Goal: Information Seeking & Learning: Learn about a topic

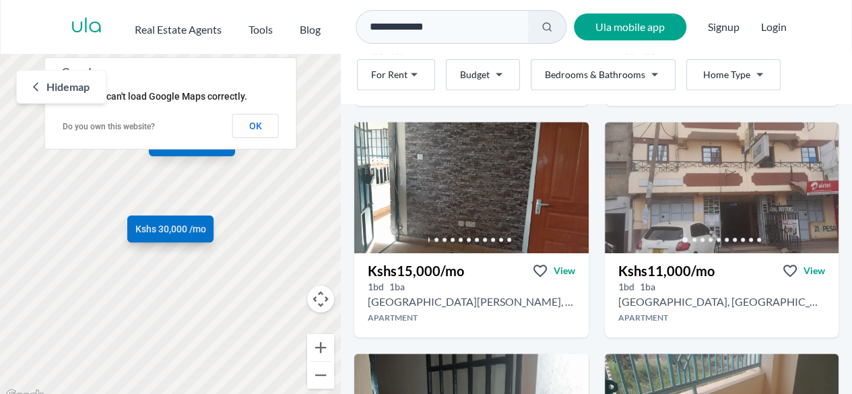
scroll to position [287, 0]
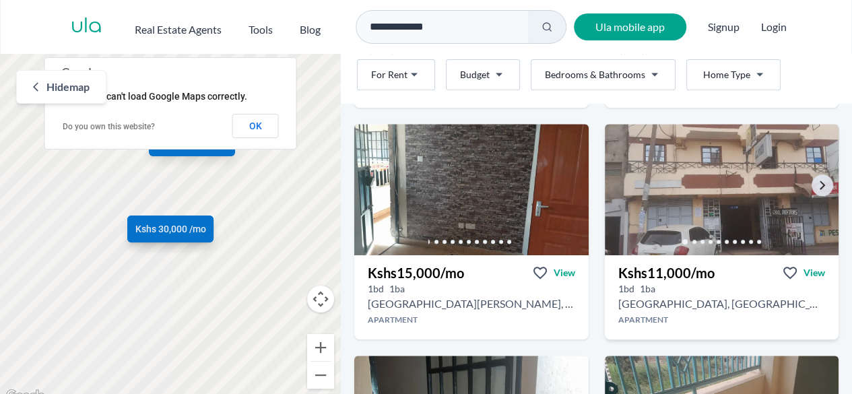
click at [765, 182] on img at bounding box center [721, 189] width 246 height 138
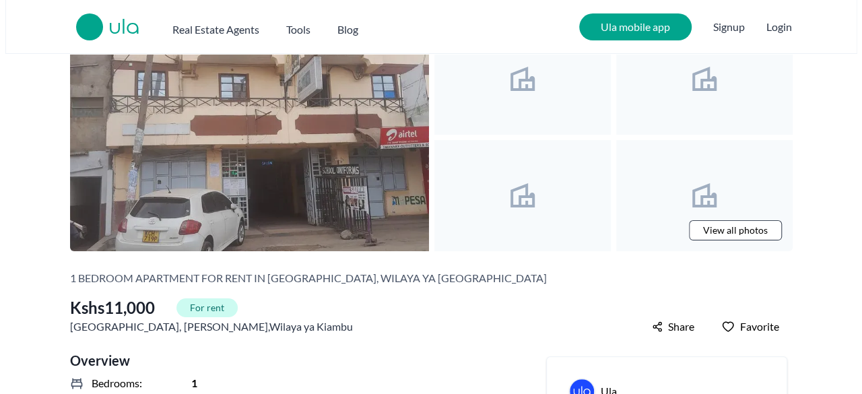
scroll to position [65, 0]
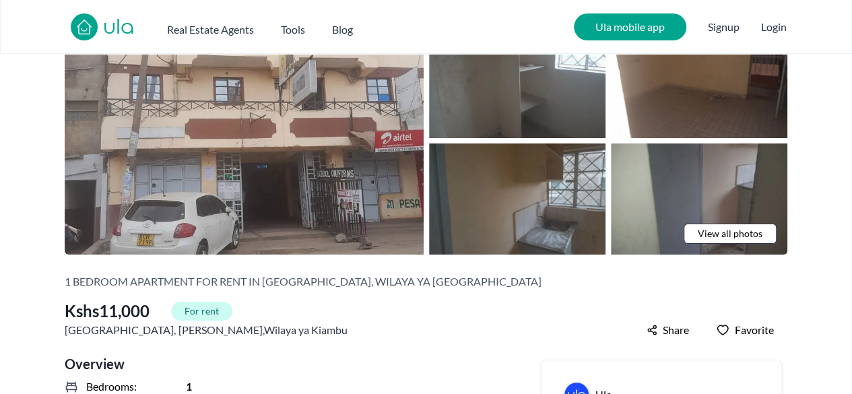
click at [718, 232] on span "View all photos" at bounding box center [729, 233] width 65 height 13
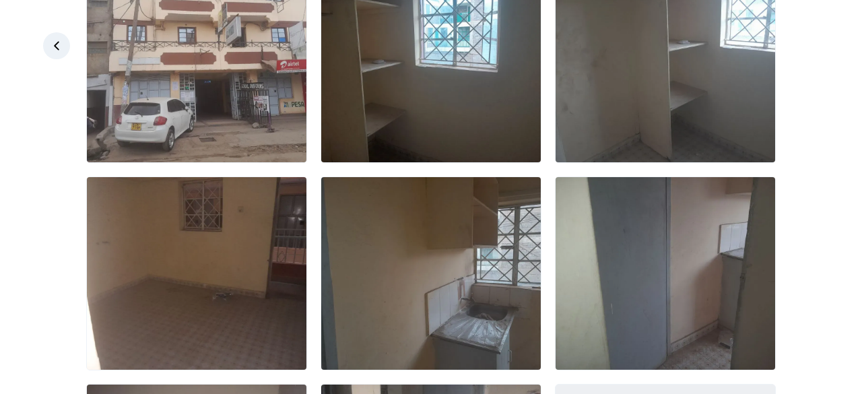
scroll to position [133, 0]
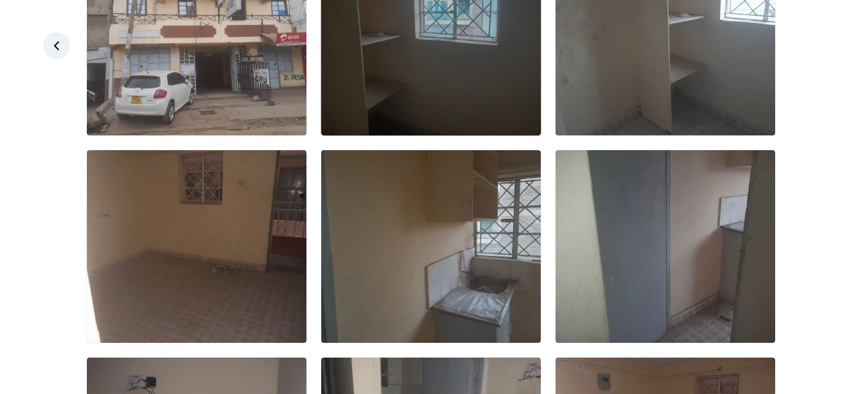
click at [436, 90] on img at bounding box center [430, 39] width 219 height 193
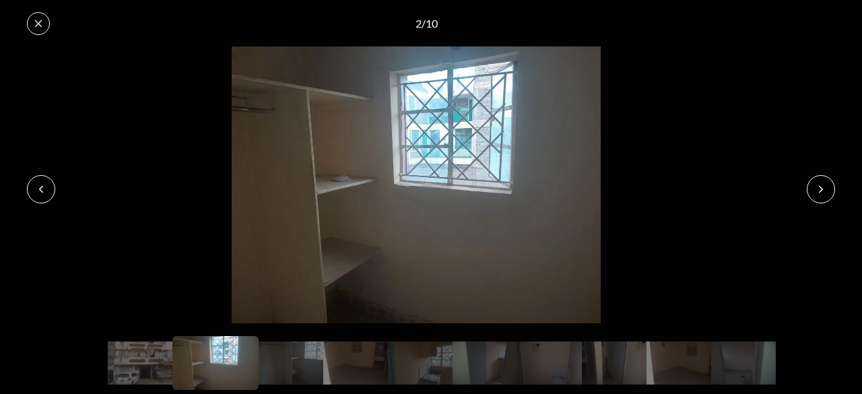
click at [820, 188] on icon at bounding box center [820, 189] width 11 height 11
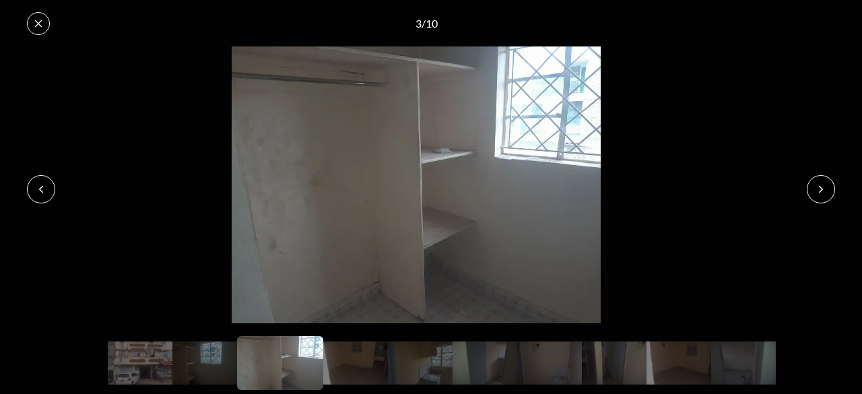
click at [821, 185] on icon at bounding box center [820, 189] width 11 height 11
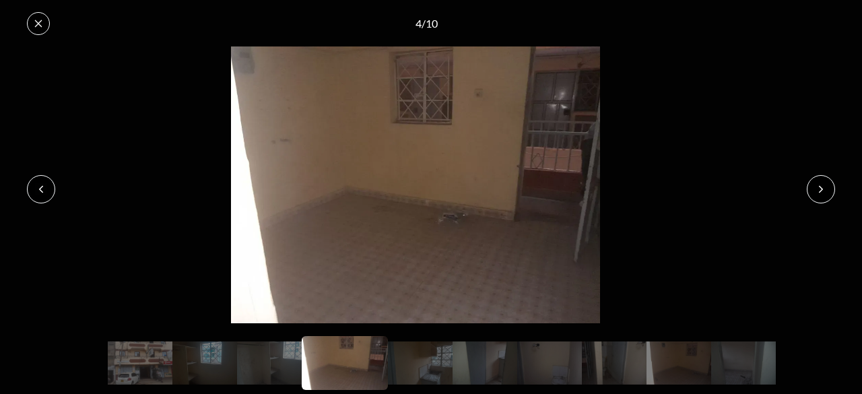
click at [821, 188] on icon at bounding box center [820, 189] width 11 height 11
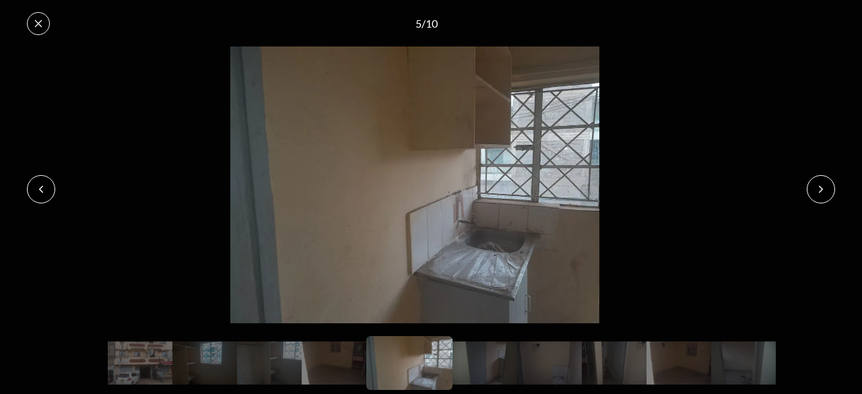
click at [827, 178] on button at bounding box center [820, 189] width 28 height 28
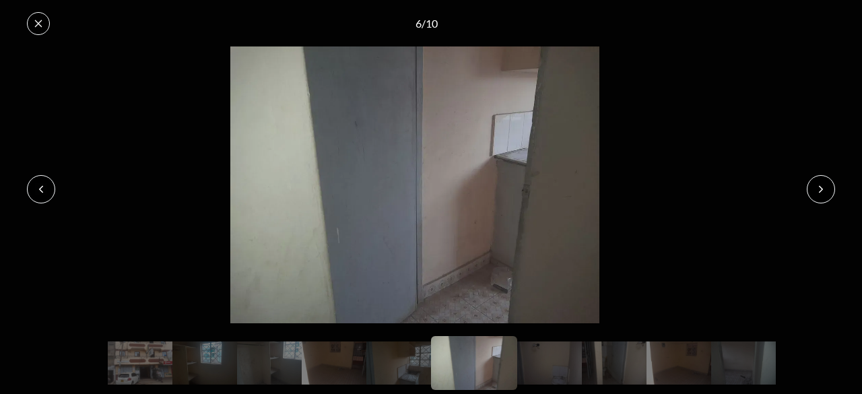
click at [824, 186] on icon at bounding box center [820, 189] width 11 height 11
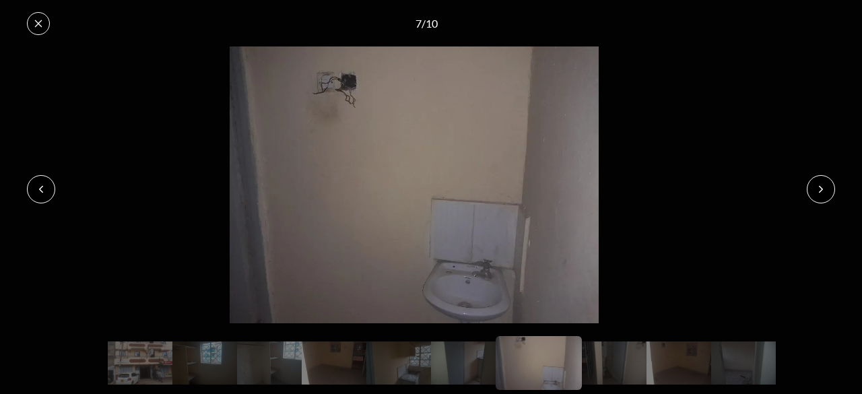
click at [822, 189] on icon at bounding box center [820, 189] width 3 height 6
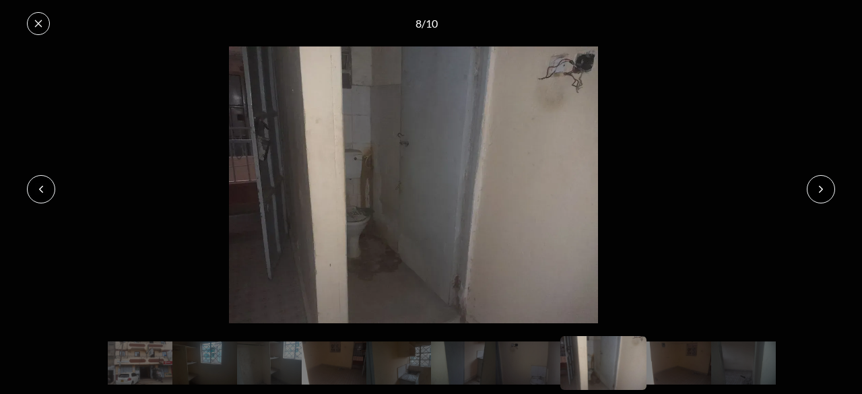
click at [827, 178] on button at bounding box center [820, 189] width 28 height 28
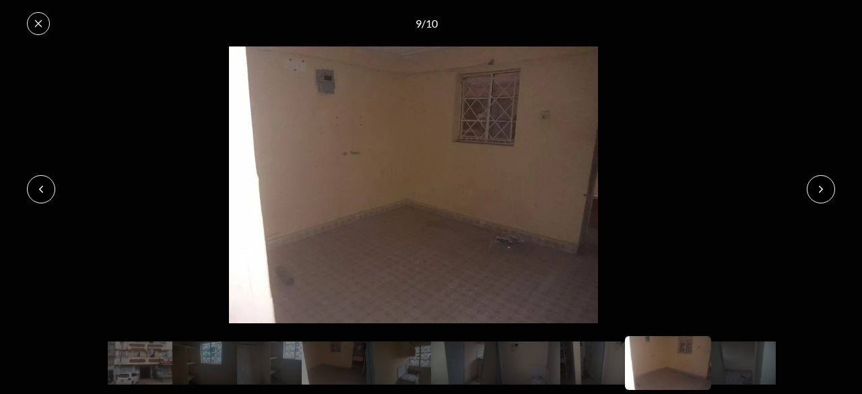
click at [824, 184] on icon at bounding box center [820, 189] width 11 height 11
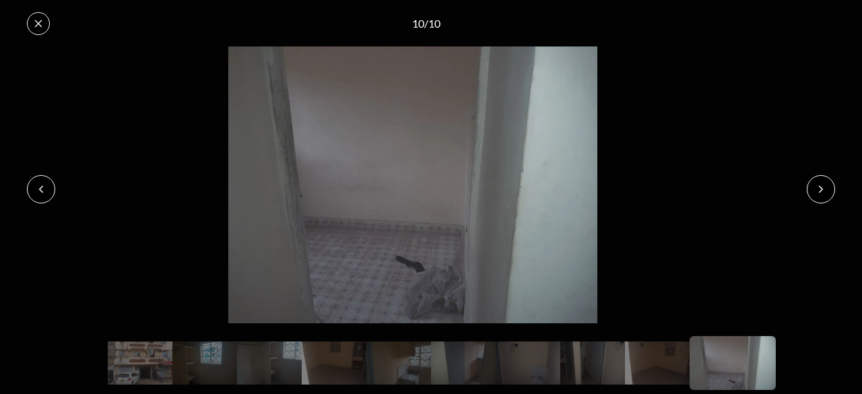
click at [821, 188] on icon at bounding box center [820, 189] width 11 height 11
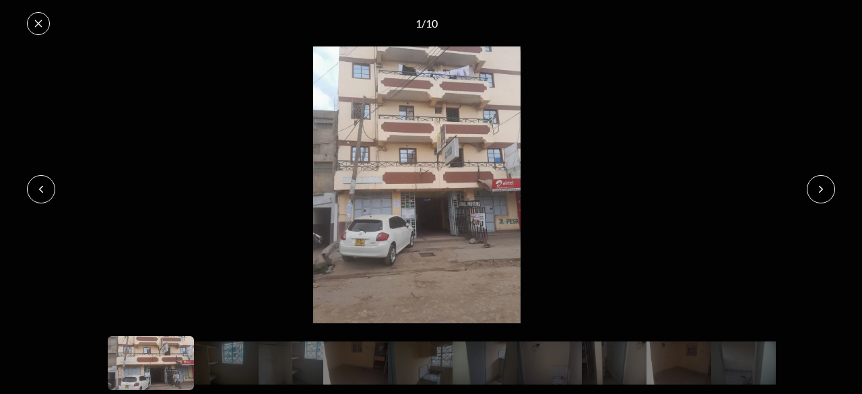
click at [38, 22] on icon at bounding box center [38, 23] width 11 height 11
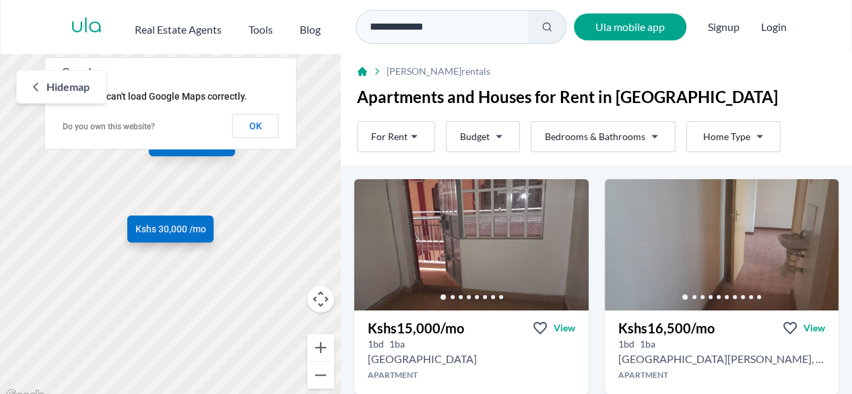
click at [394, 131] on html "**********" at bounding box center [426, 202] width 852 height 405
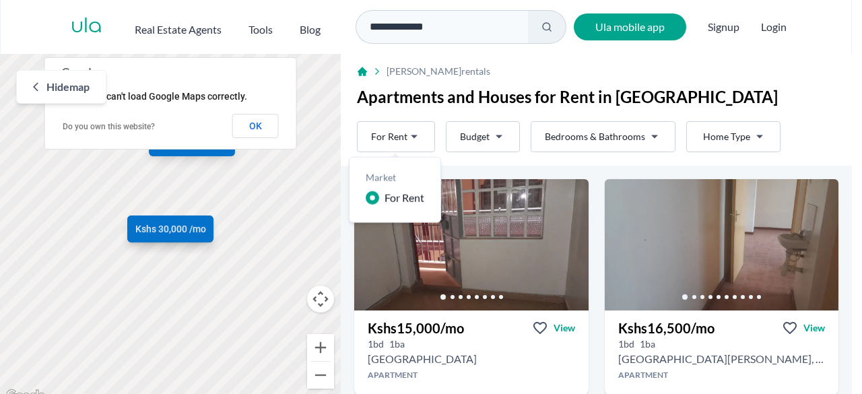
click at [403, 202] on span "For Rent" at bounding box center [404, 198] width 40 height 16
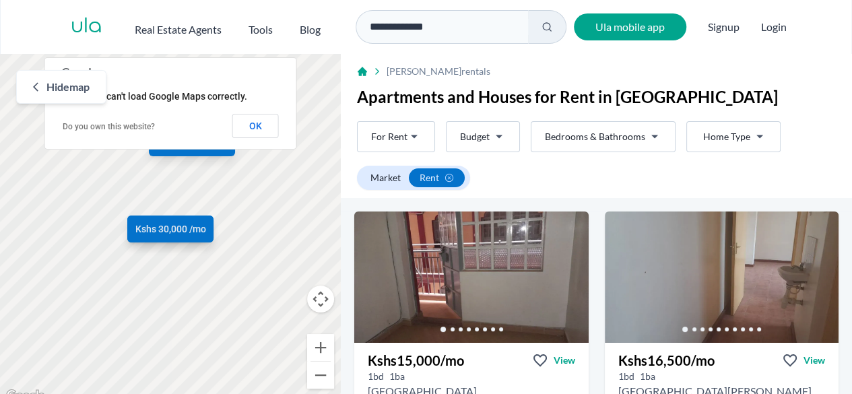
click at [497, 133] on html "**********" at bounding box center [426, 202] width 852 height 405
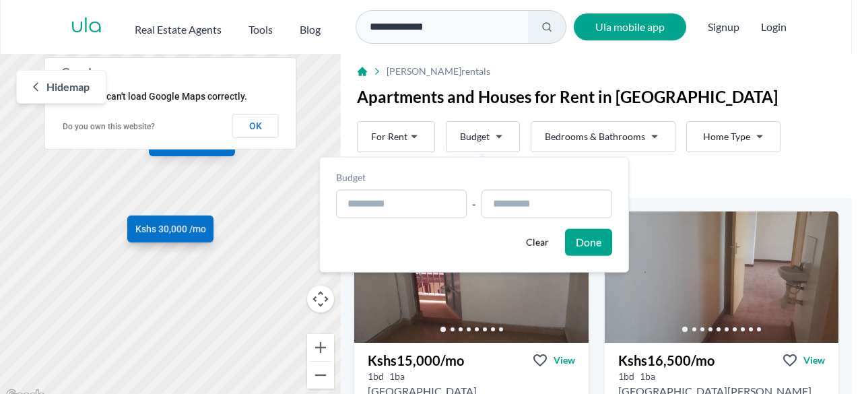
click at [497, 133] on html "**********" at bounding box center [431, 202] width 862 height 405
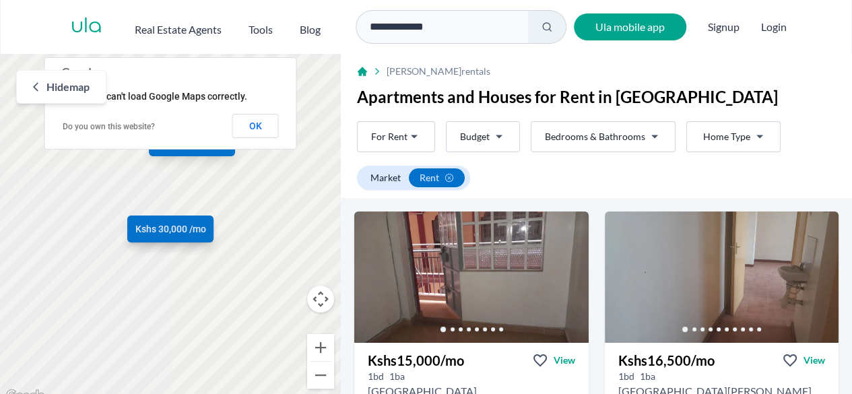
click at [752, 135] on html "**********" at bounding box center [426, 202] width 852 height 405
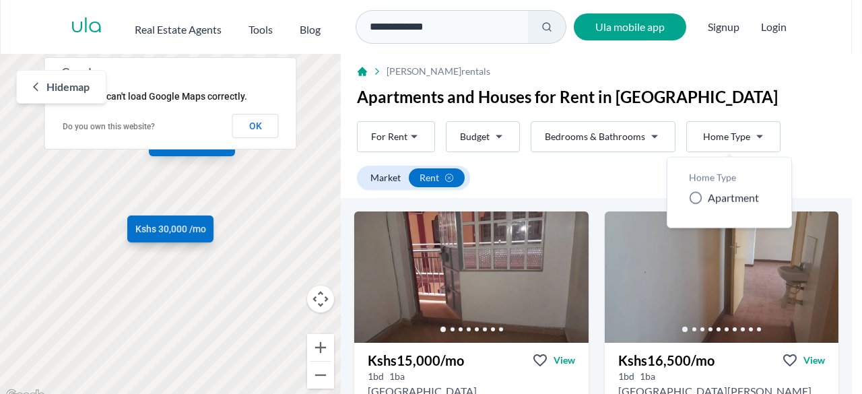
click at [696, 200] on icon at bounding box center [695, 197] width 13 height 13
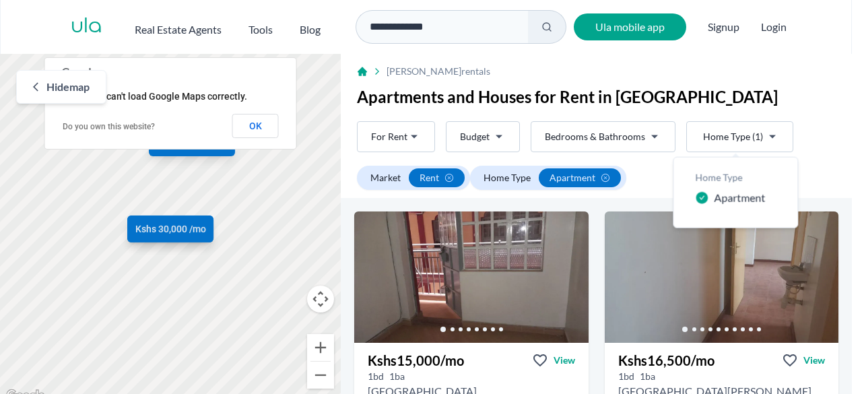
click at [837, 143] on html "**********" at bounding box center [431, 202] width 862 height 405
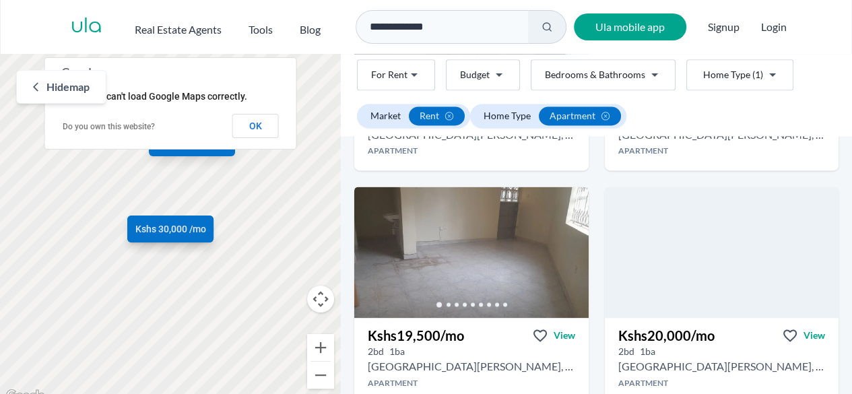
scroll to position [953, 0]
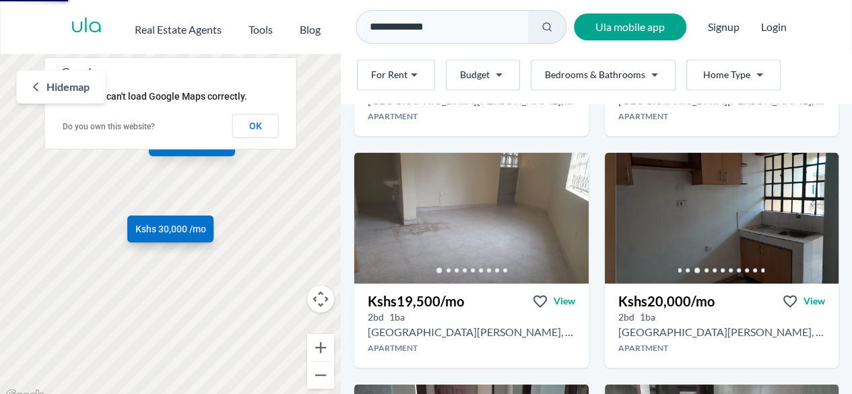
scroll to position [921, 0]
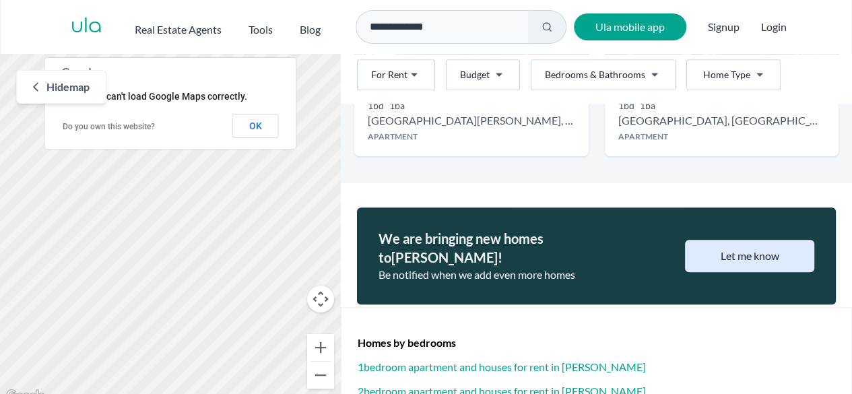
scroll to position [10, 0]
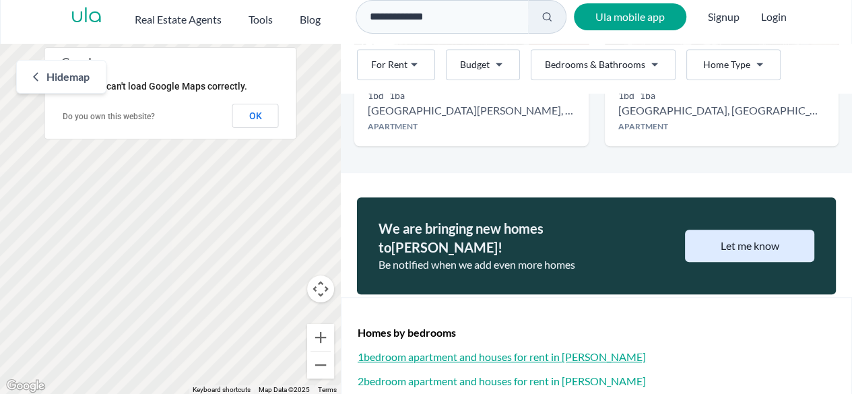
click at [498, 349] on h3 "1 bedroom apartment and houses for rent in Kahawa Sukari" at bounding box center [595, 357] width 477 height 16
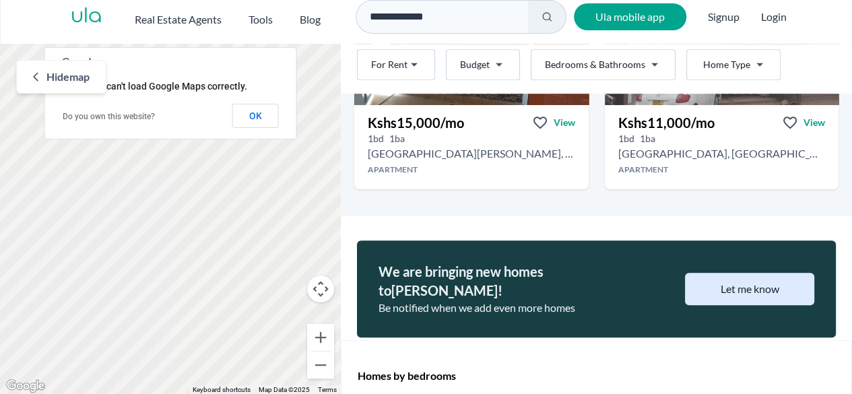
scroll to position [491, 0]
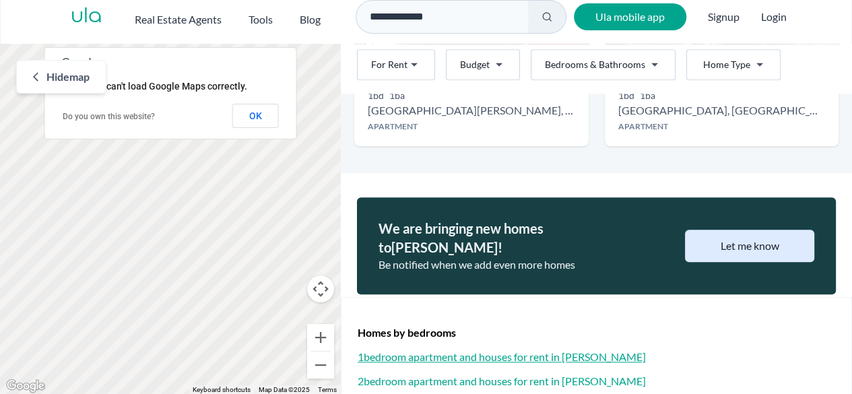
click at [508, 349] on h3 "1 bedroom apartment and houses for rent in Kahawa Sukari" at bounding box center [595, 357] width 477 height 16
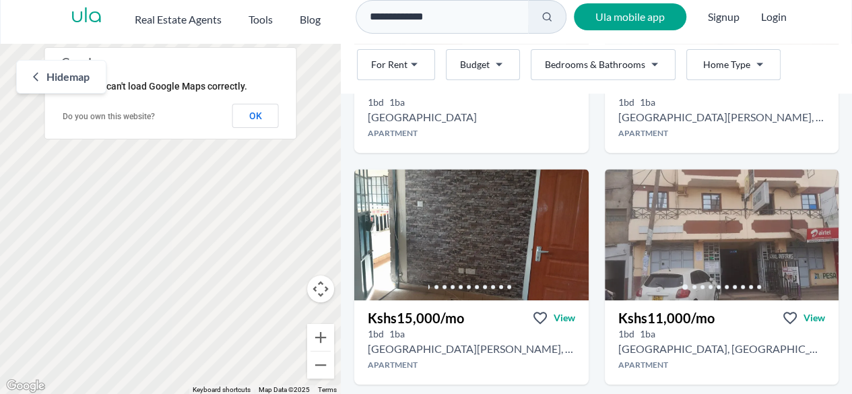
scroll to position [251, 0]
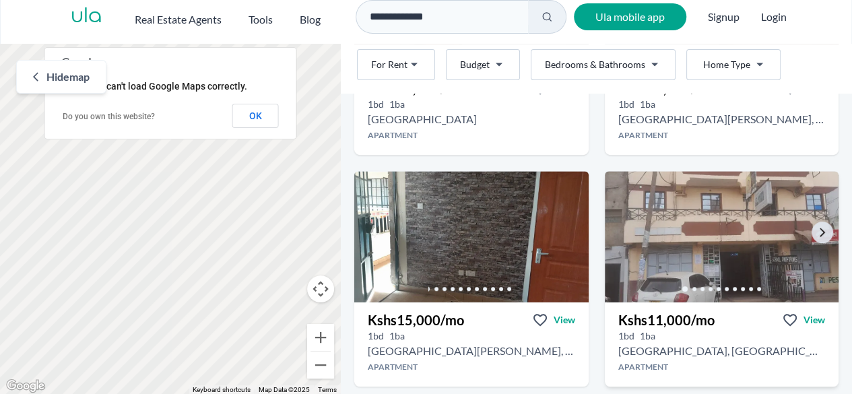
click at [708, 210] on img at bounding box center [721, 237] width 246 height 138
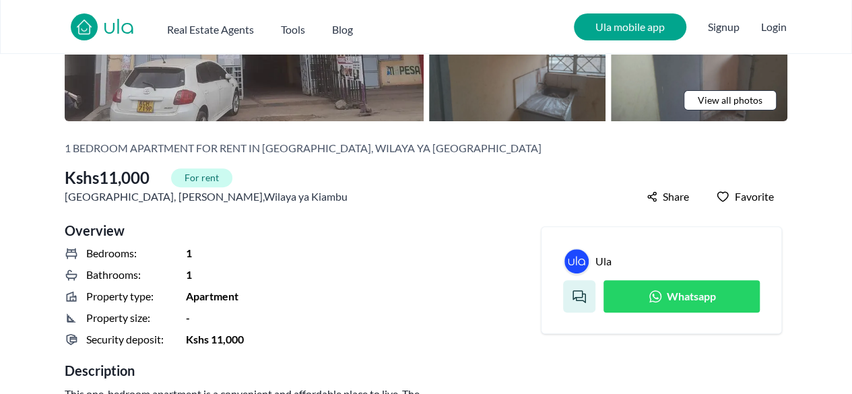
scroll to position [197, 0]
